Goal: Information Seeking & Learning: Learn about a topic

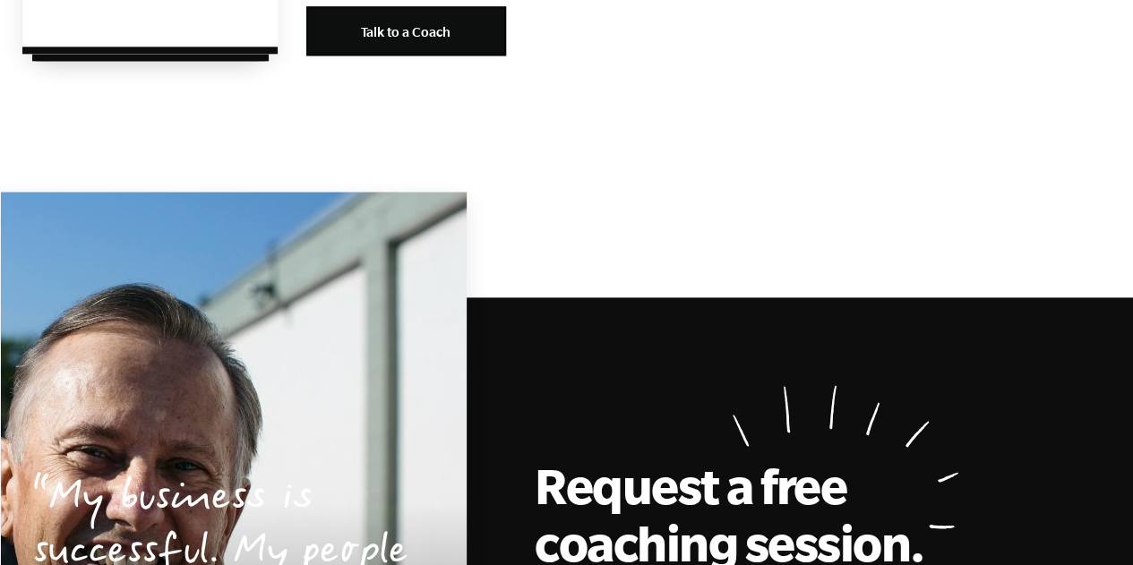
scroll to position [4796, 0]
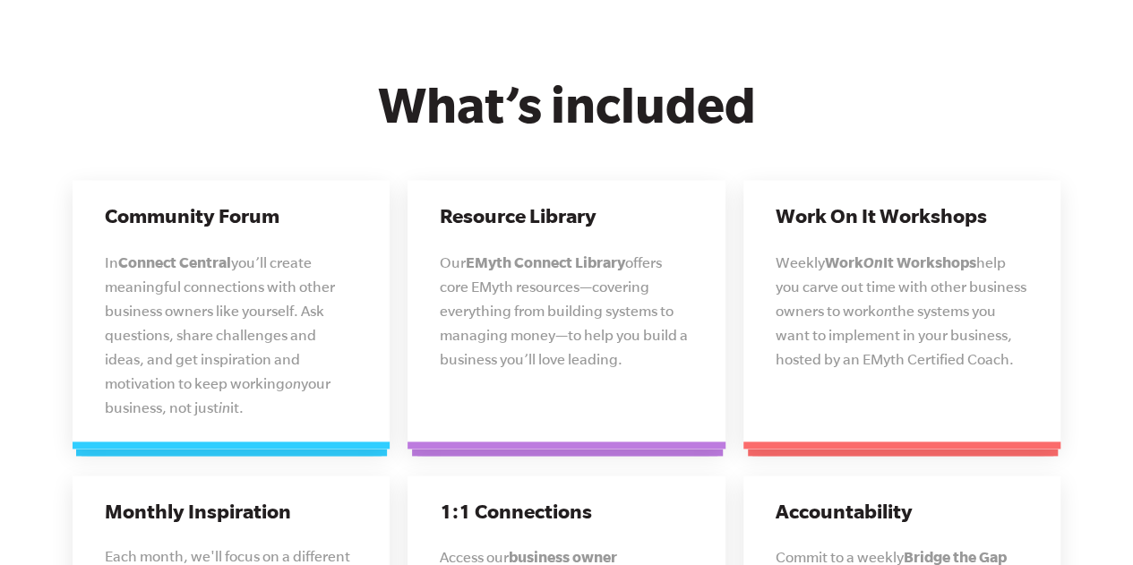
scroll to position [4400, 0]
